Goal: Information Seeking & Learning: Learn about a topic

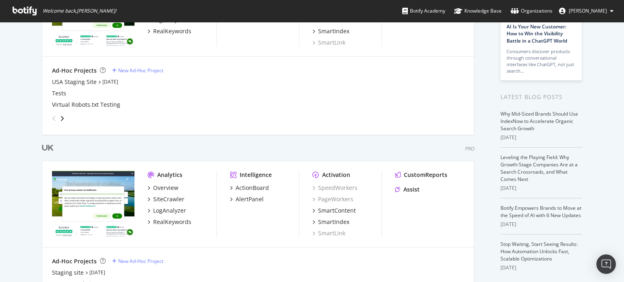
scroll to position [162, 0]
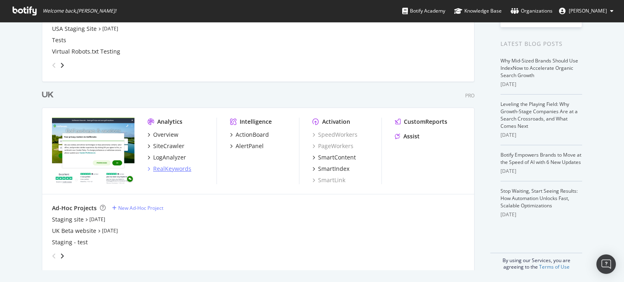
click at [166, 166] on div "RealKeywords" at bounding box center [172, 169] width 38 height 8
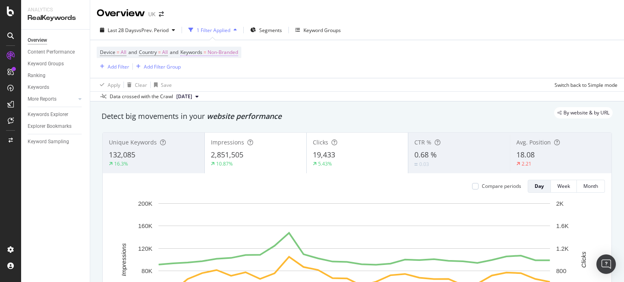
click at [224, 52] on span "Non-Branded" at bounding box center [222, 52] width 30 height 11
click at [204, 70] on span "Non-Branded" at bounding box center [209, 71] width 34 height 7
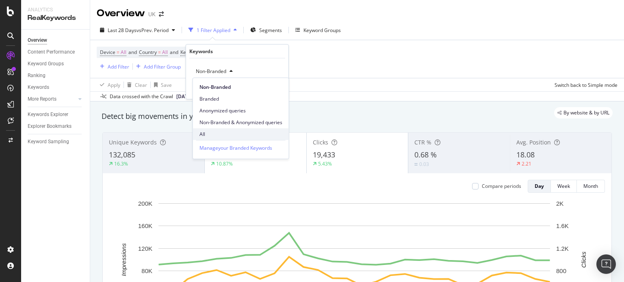
click at [218, 129] on div "All" at bounding box center [241, 134] width 96 height 12
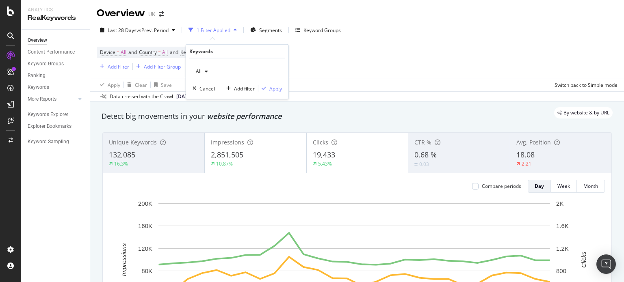
click at [281, 88] on div "Apply" at bounding box center [275, 88] width 13 height 7
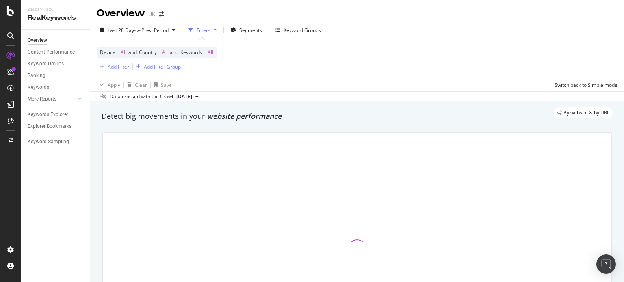
click at [402, 69] on div "Device = All and Country = All and Keywords = All Add Filter Add Filter Group" at bounding box center [357, 59] width 520 height 38
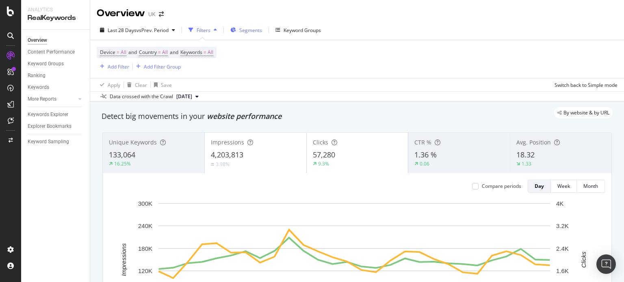
click at [254, 28] on span "Segments" at bounding box center [250, 30] width 23 height 7
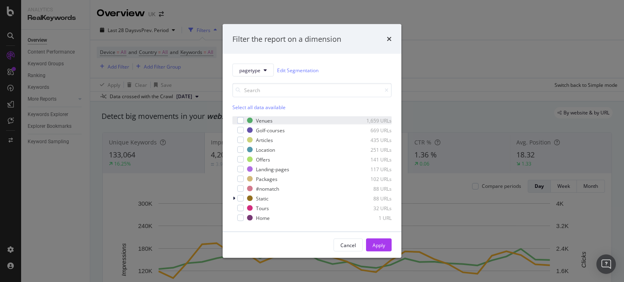
click at [237, 117] on div "Venues 1,659 URLs" at bounding box center [311, 121] width 159 height 8
click at [237, 132] on div "modal" at bounding box center [240, 130] width 6 height 6
click at [239, 150] on div "modal" at bounding box center [240, 150] width 6 height 6
click at [240, 171] on div "modal" at bounding box center [240, 169] width 6 height 6
click at [380, 246] on div "Apply" at bounding box center [378, 245] width 13 height 7
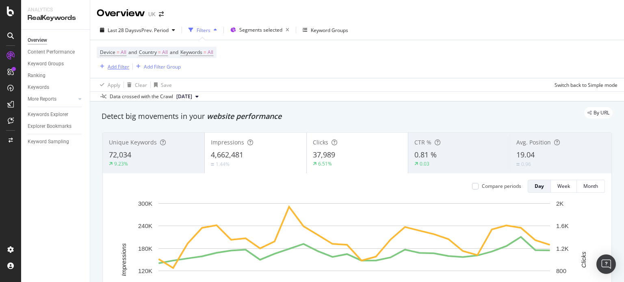
click at [111, 67] on div "Add Filter" at bounding box center [119, 66] width 22 height 7
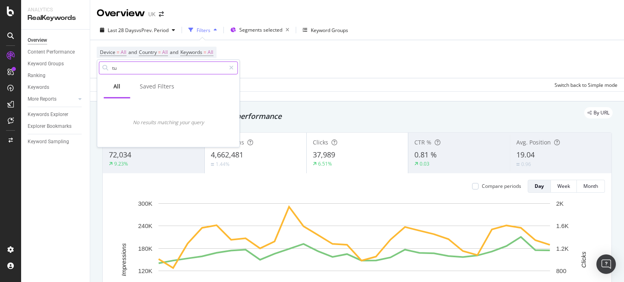
type input "t"
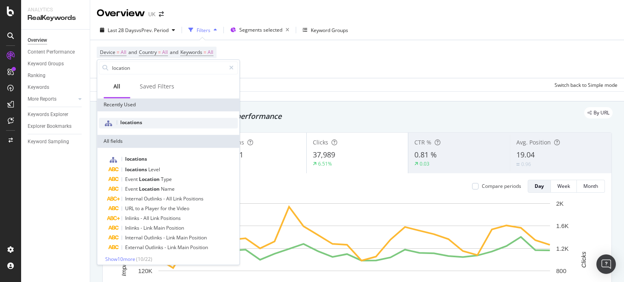
type input "location"
click at [140, 122] on span "locations" at bounding box center [131, 122] width 22 height 7
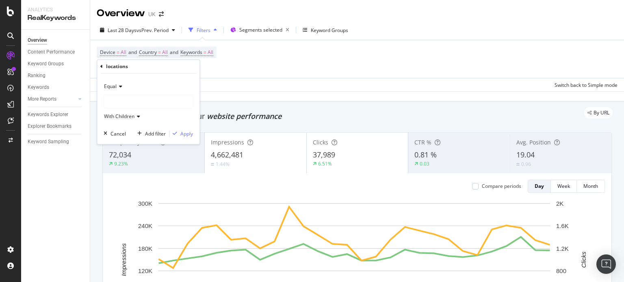
click at [126, 95] on div at bounding box center [148, 101] width 88 height 13
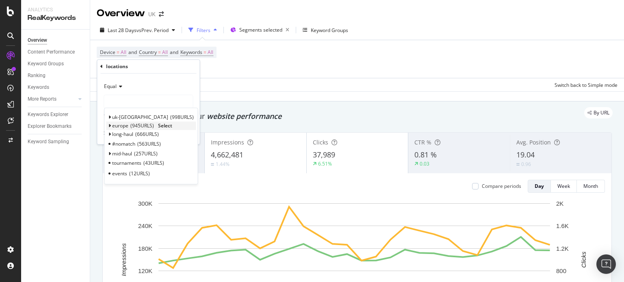
click at [108, 126] on icon at bounding box center [109, 126] width 3 height 5
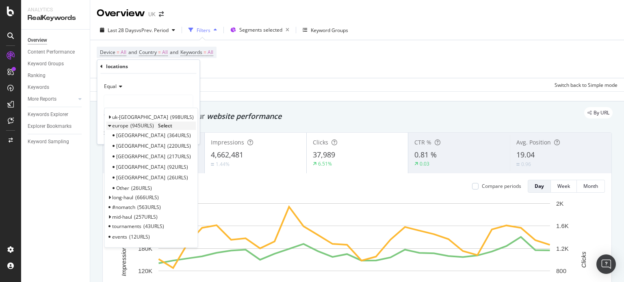
click at [108, 126] on icon at bounding box center [109, 126] width 3 height 5
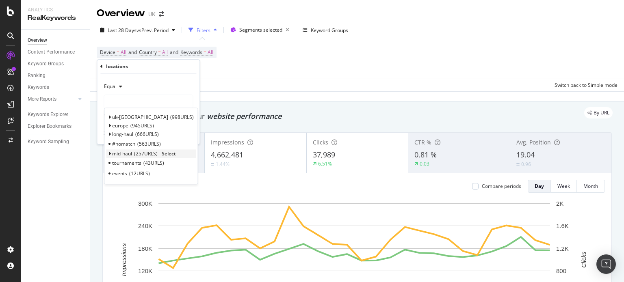
click at [107, 151] on div "mid-haul 257 URLS Select" at bounding box center [151, 153] width 90 height 9
click at [108, 151] on icon at bounding box center [109, 153] width 3 height 5
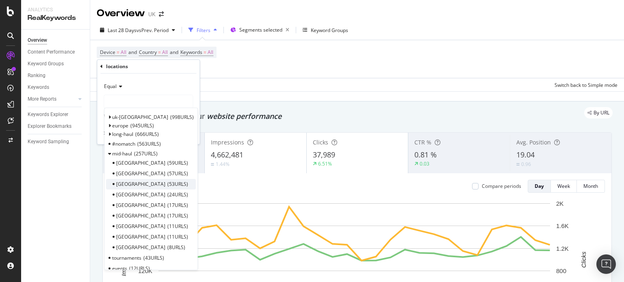
click at [169, 183] on div "Turkey 53 URLS" at bounding box center [151, 184] width 90 height 11
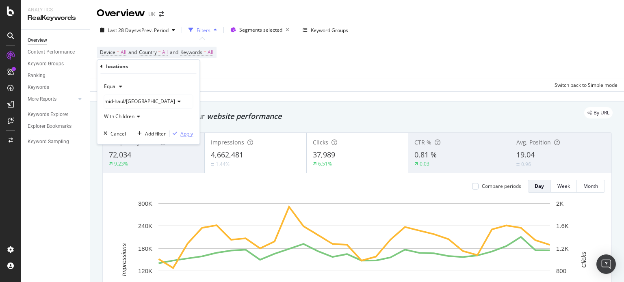
click at [192, 136] on div "Apply" at bounding box center [186, 133] width 13 height 7
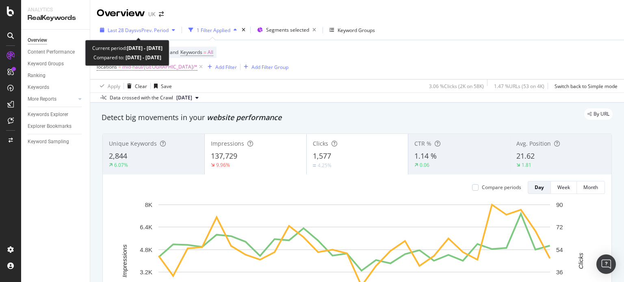
click at [164, 32] on span "vs Prev. Period" at bounding box center [152, 30] width 32 height 7
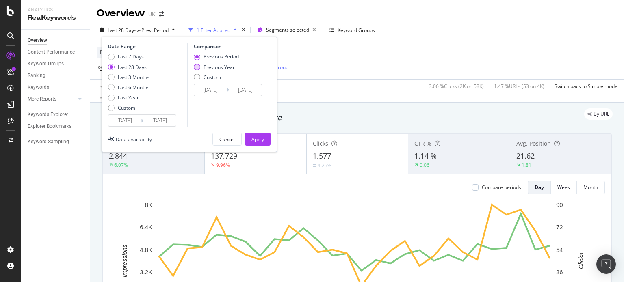
click at [222, 67] on div "Previous Year" at bounding box center [218, 67] width 31 height 7
type input "2024/07/12"
type input "2024/08/08"
click at [261, 139] on div "Apply" at bounding box center [257, 139] width 13 height 7
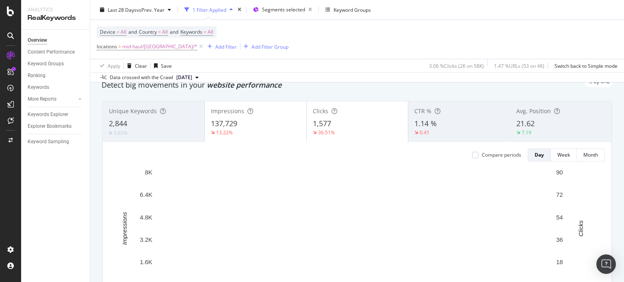
scroll to position [41, 0]
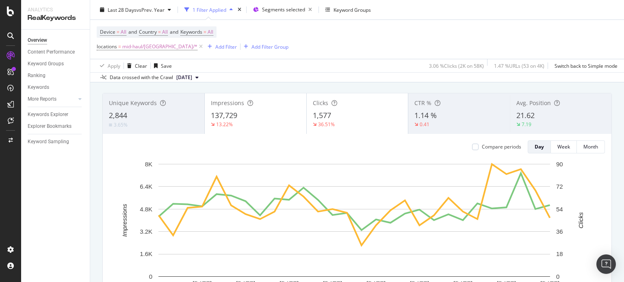
click at [252, 121] on div "13.22%" at bounding box center [255, 124] width 89 height 7
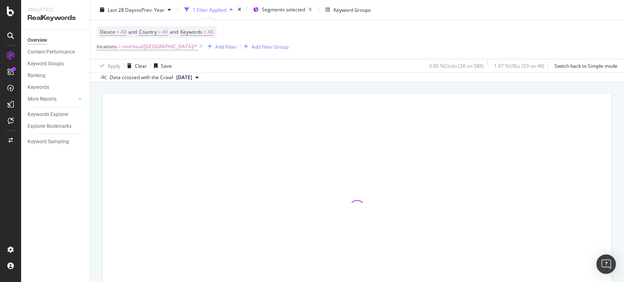
click at [252, 121] on div at bounding box center [357, 208] width 508 height 230
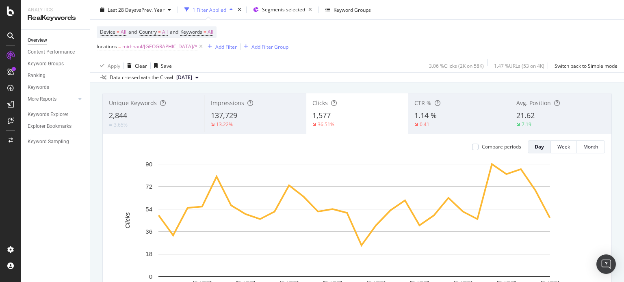
click at [340, 118] on div "1,577" at bounding box center [356, 115] width 89 height 11
click at [226, 120] on span "137,729" at bounding box center [224, 115] width 26 height 10
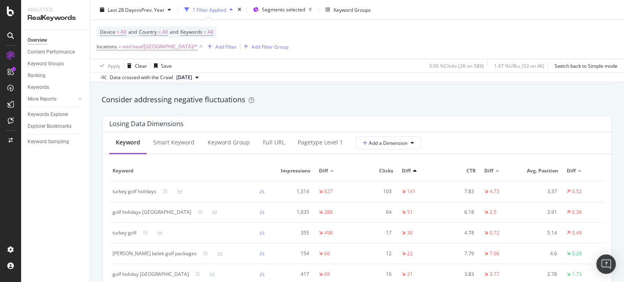
scroll to position [1015, 0]
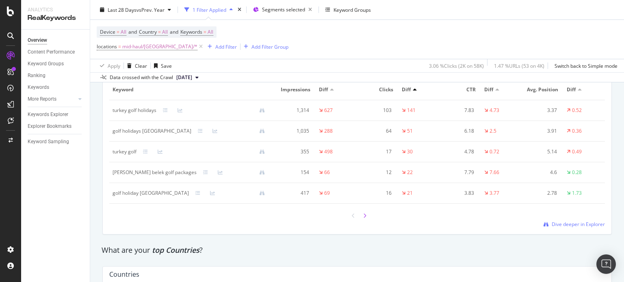
click at [363, 213] on div at bounding box center [364, 215] width 7 height 11
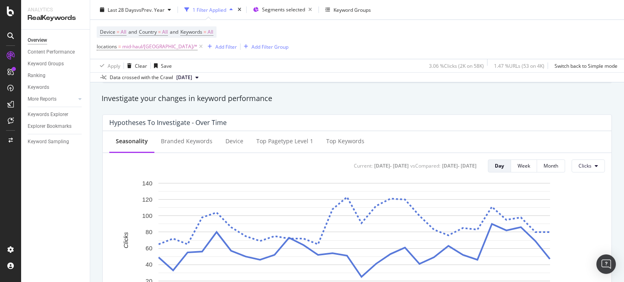
scroll to position [284, 0]
